Goal: Register for event/course

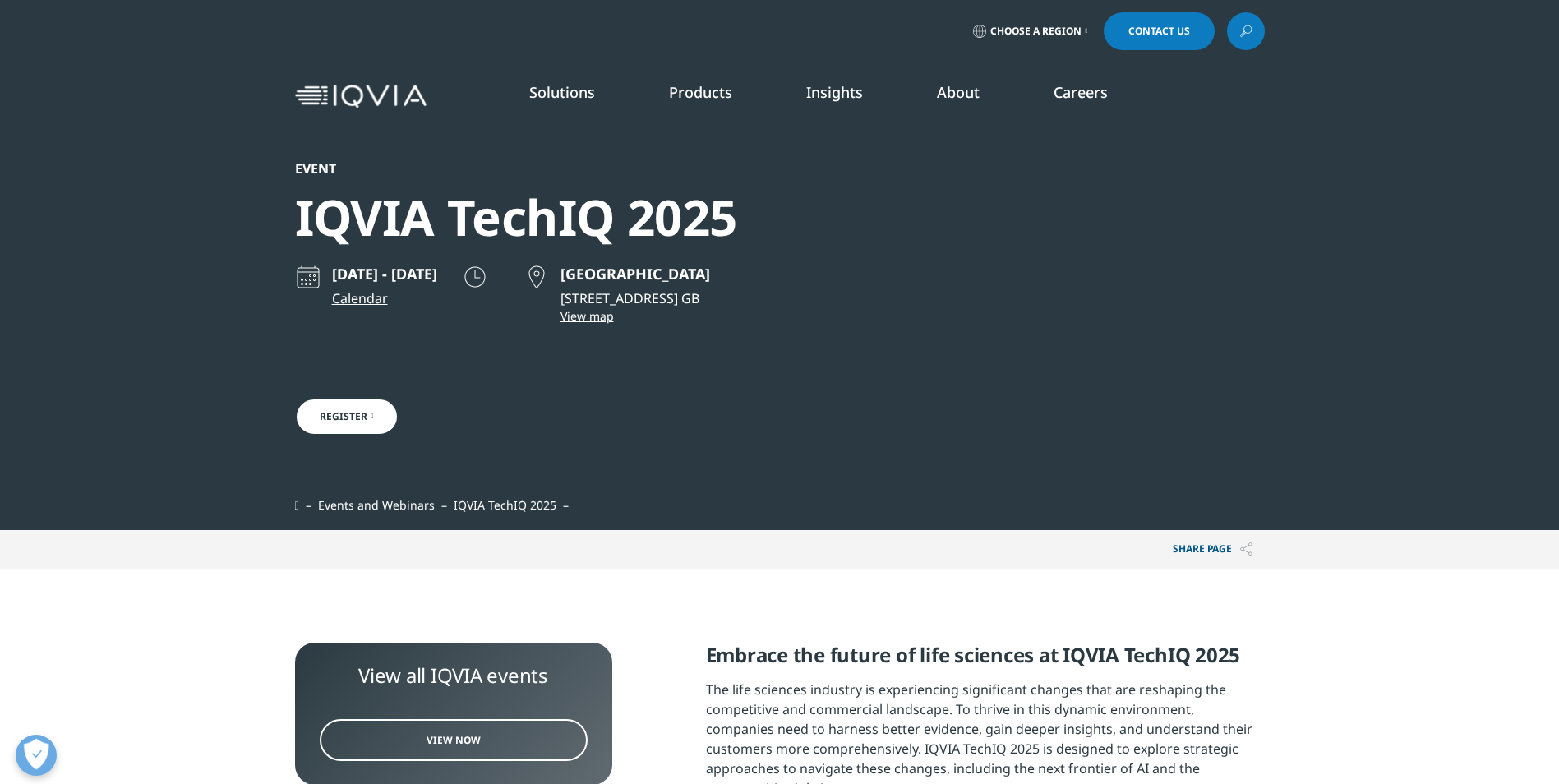
scroll to position [526, 969]
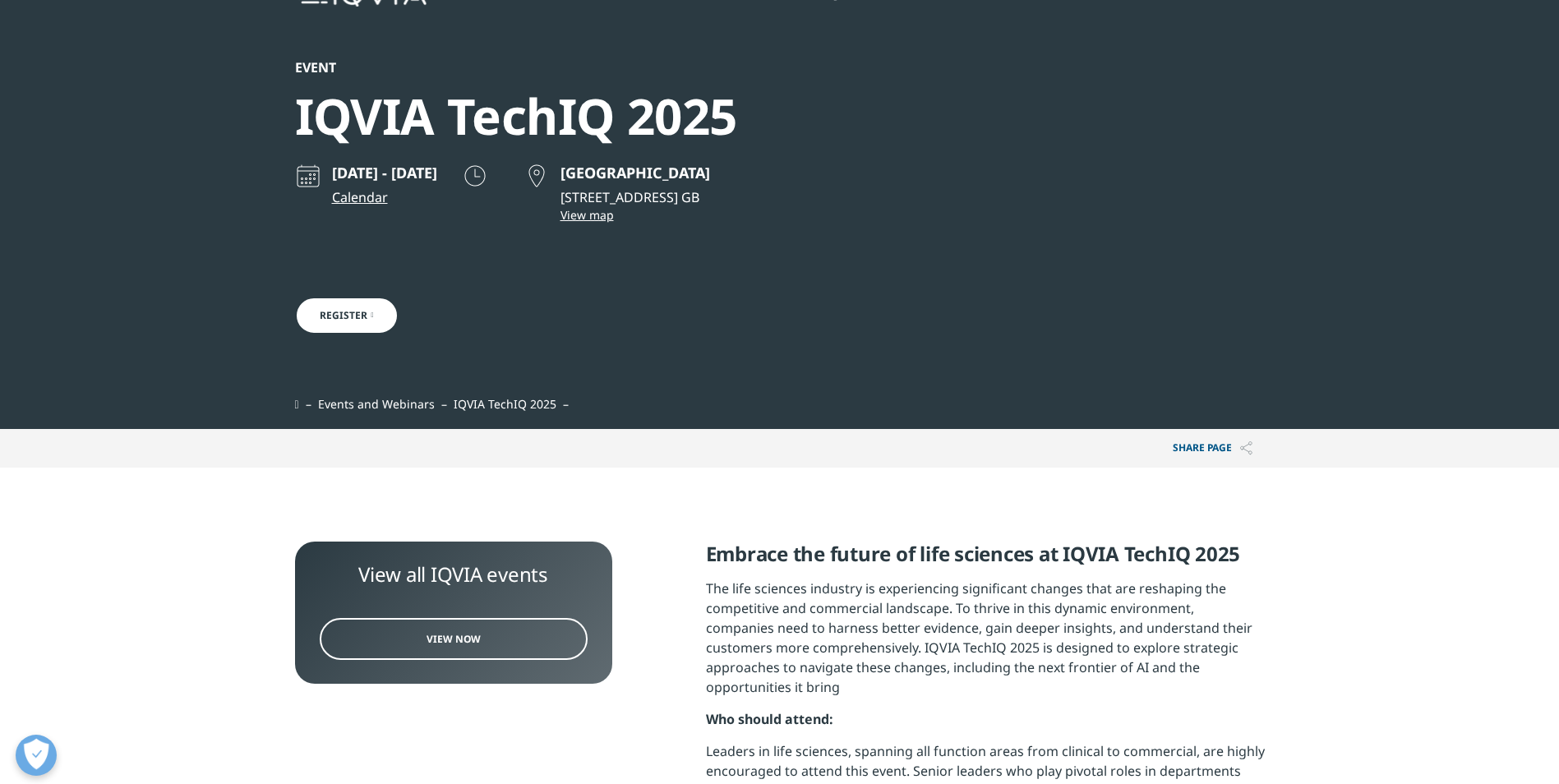
scroll to position [246, 0]
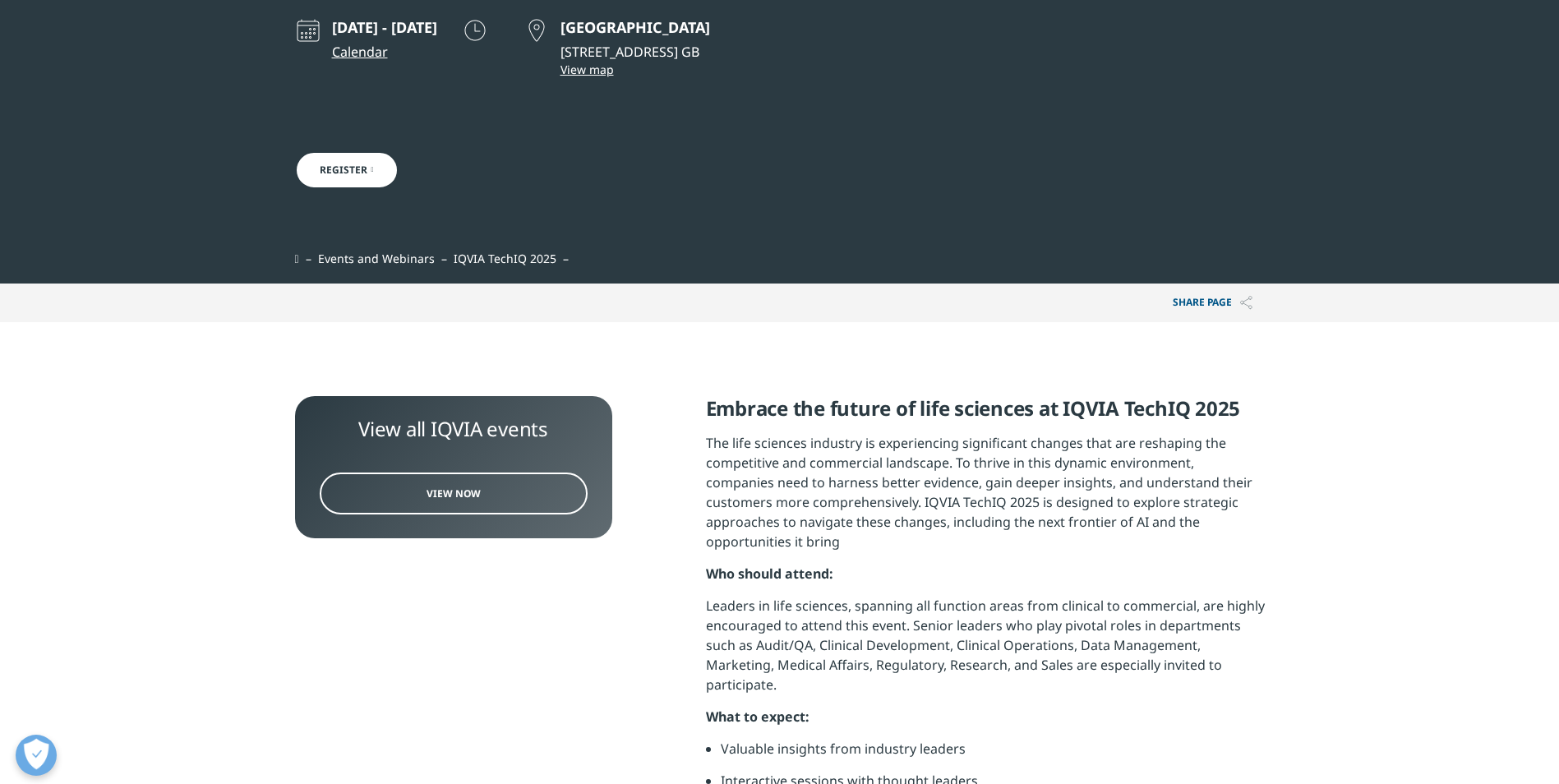
click at [506, 499] on link "View Now" at bounding box center [453, 494] width 268 height 42
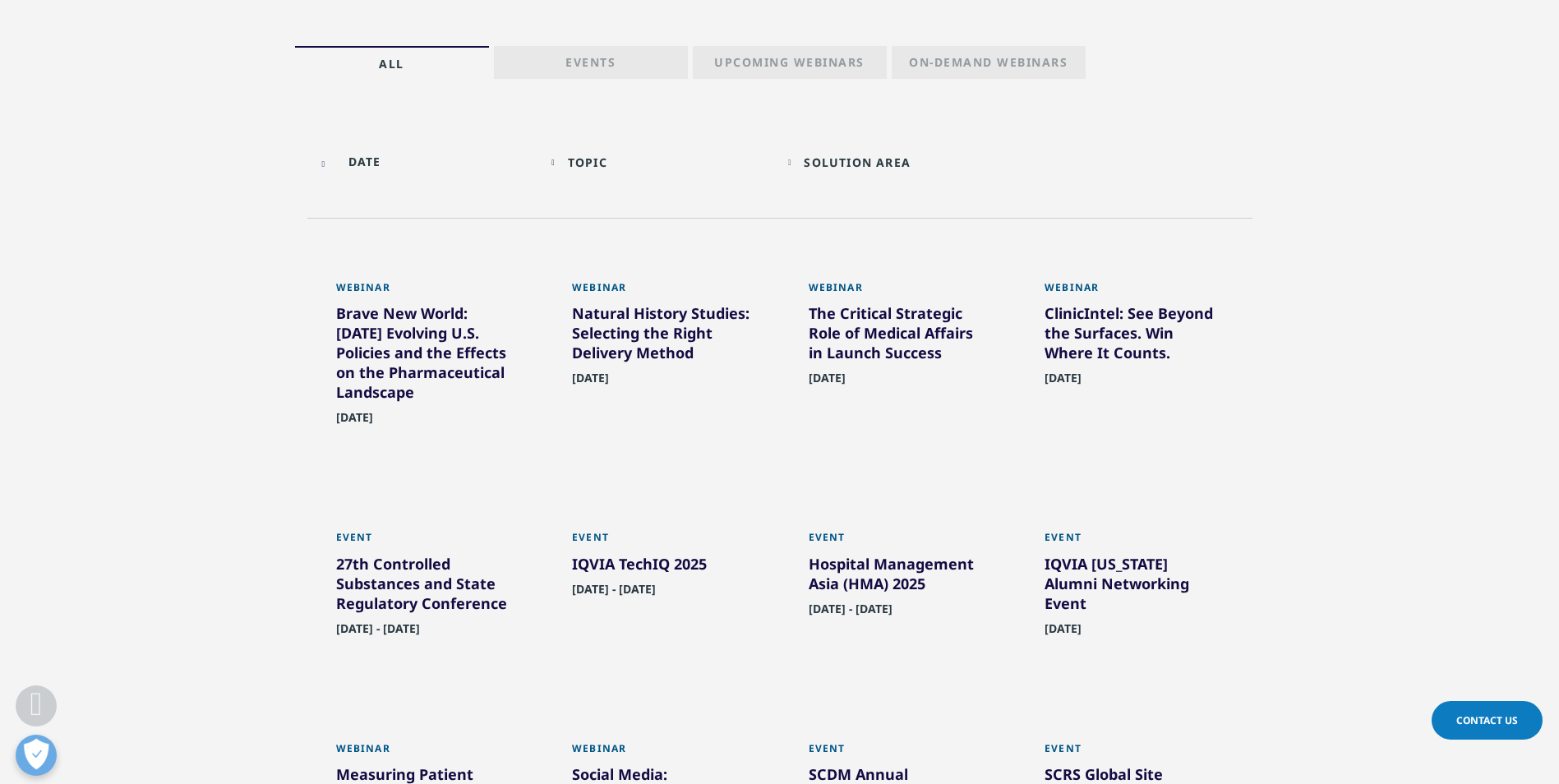
scroll to position [411, 0]
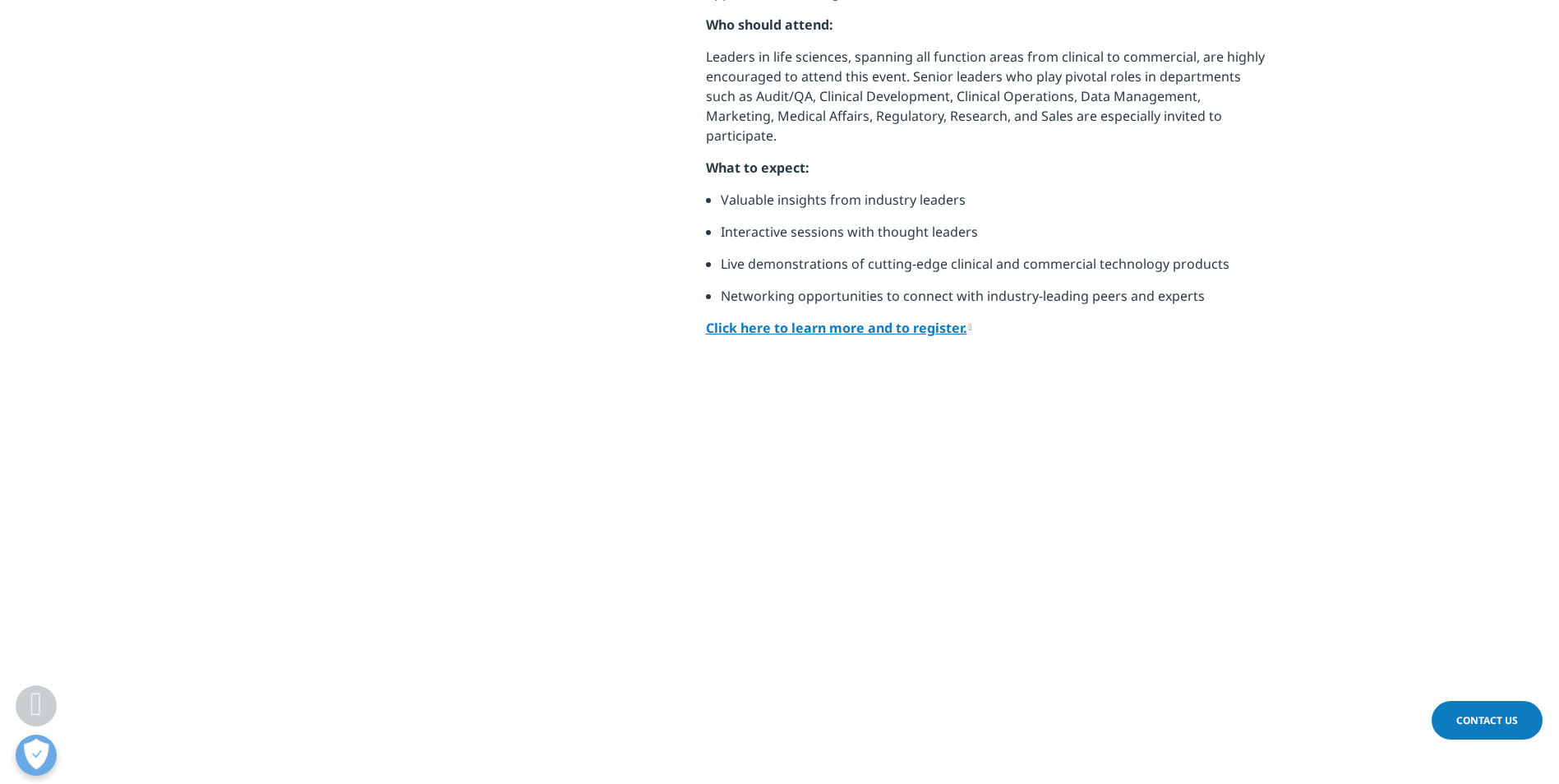
scroll to position [822, 0]
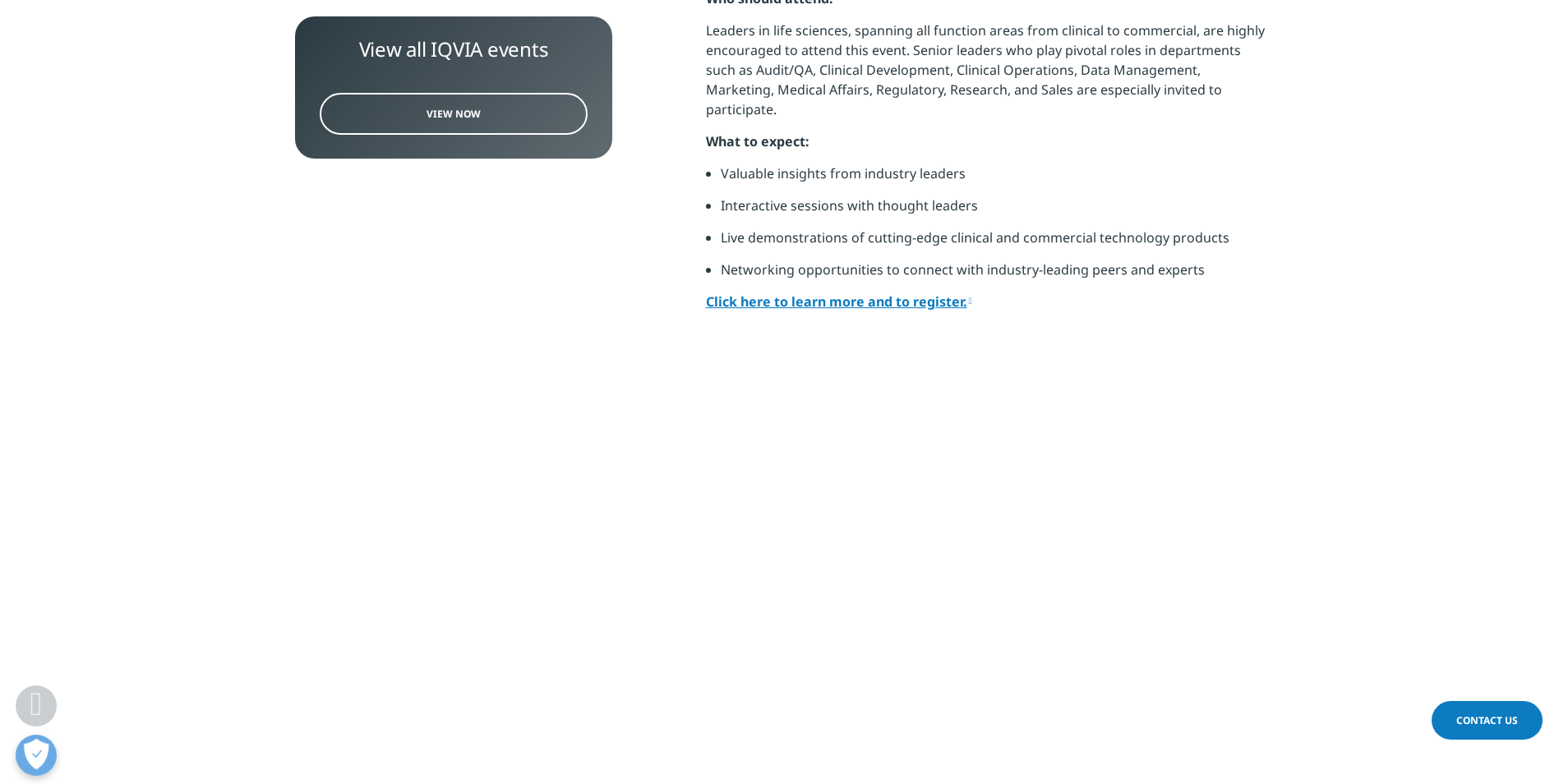
click at [894, 293] on link "Click here to learn more and to register." at bounding box center [839, 301] width 266 height 18
